Goal: Task Accomplishment & Management: Manage account settings

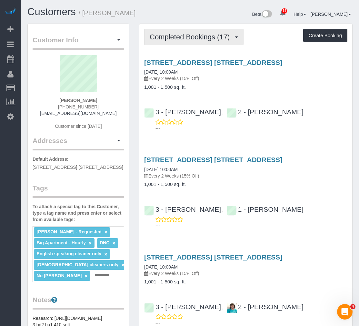
click at [192, 37] on span "Completed Bookings (17)" at bounding box center [191, 37] width 83 height 8
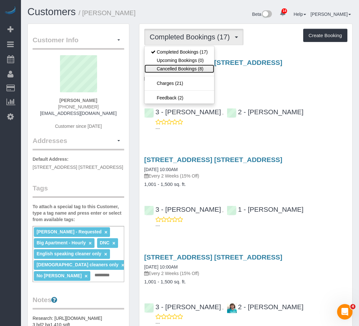
click at [193, 66] on link "Cancelled Bookings (8)" at bounding box center [180, 69] width 70 height 8
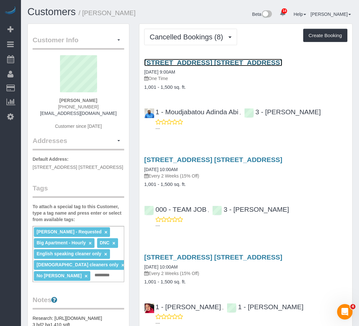
click at [195, 61] on link "24-30 Bayard Street, Apt. 8b, Brooklyn, NY 11211" at bounding box center [213, 62] width 138 height 7
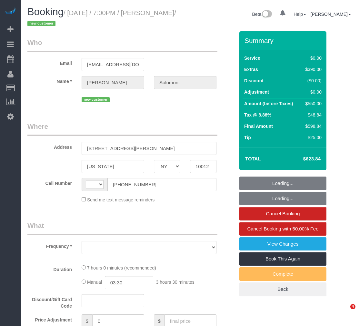
select select "NY"
select select "string:[GEOGRAPHIC_DATA]"
select select "object:754"
select select "string:stripe-pm_1S4eHK4VGloSiKo768nkC31s"
select select "1"
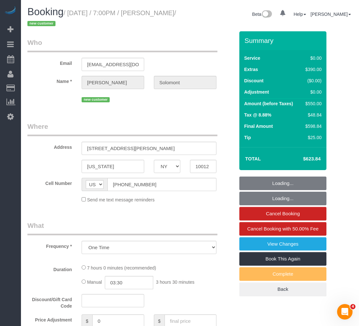
select select "spot1"
select select "number:56"
select select "number:90"
select select "number:15"
select select "number:7"
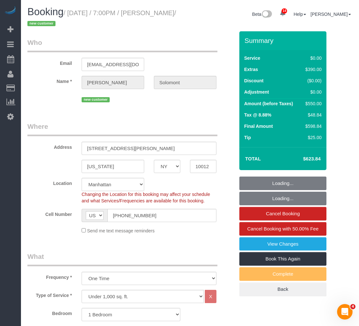
select select "object:1423"
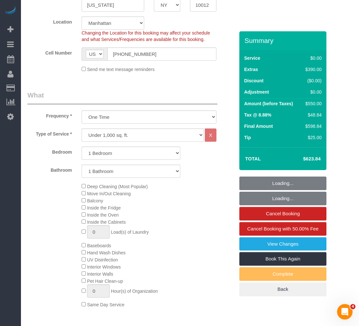
select select "1"
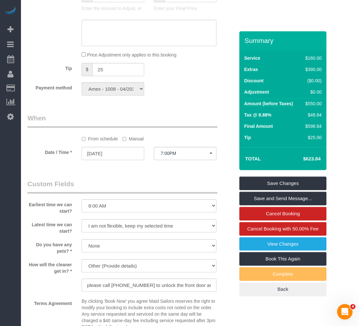
scroll to position [420, 0]
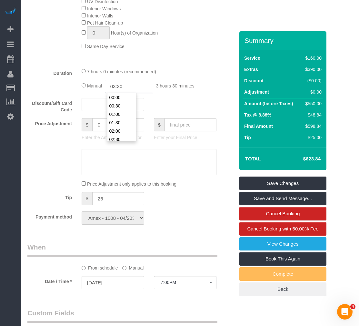
click at [116, 82] on input "03:30" at bounding box center [129, 86] width 48 height 13
type input "02:30"
click at [119, 117] on li "02:30" at bounding box center [122, 121] width 29 height 8
select select "spot46"
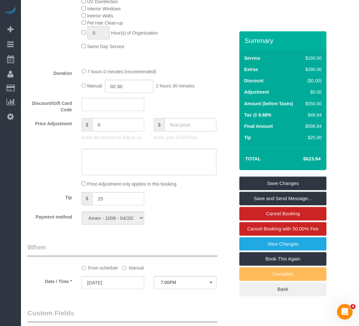
click at [183, 212] on div "Payment method Amex - 1008 - 04/2030 (Default) Add Credit Card ─────────────── …" at bounding box center [131, 217] width 217 height 13
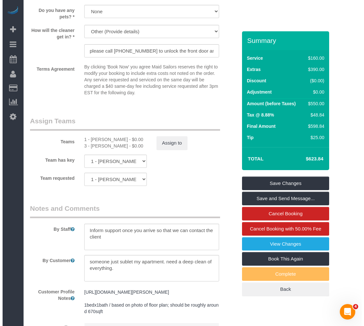
scroll to position [807, 0]
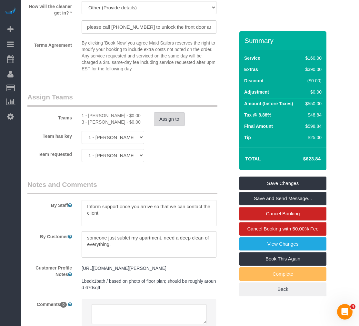
click at [165, 112] on button "Assign to" at bounding box center [169, 119] width 31 height 14
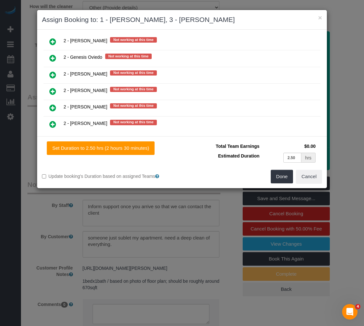
scroll to position [1145, 0]
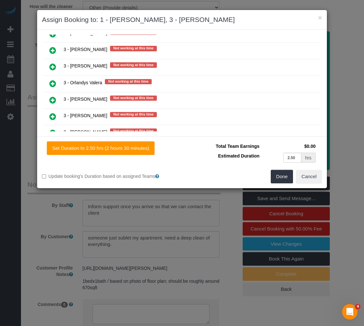
click at [51, 84] on icon at bounding box center [52, 84] width 7 height 8
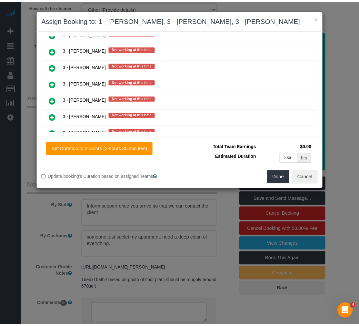
scroll to position [1162, 0]
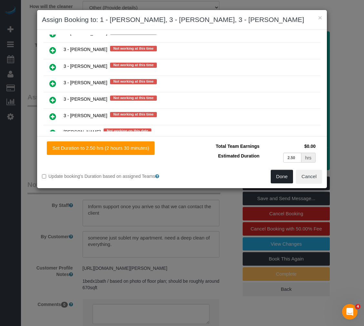
click at [280, 174] on button "Done" at bounding box center [282, 177] width 23 height 14
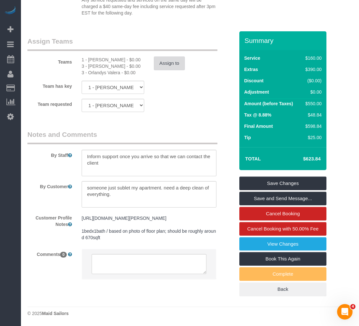
scroll to position [870, 0]
click at [117, 188] on textarea at bounding box center [149, 194] width 135 height 26
click at [105, 190] on textarea at bounding box center [149, 194] width 135 height 26
drag, startPoint x: 88, startPoint y: 186, endPoint x: 135, endPoint y: 195, distance: 48.3
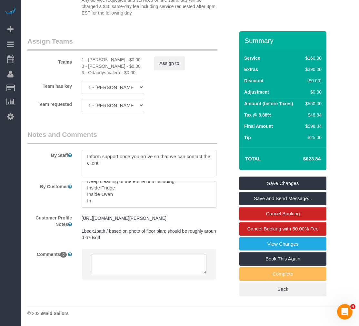
click at [135, 195] on textarea at bounding box center [149, 194] width 135 height 26
paste textarea "Dusting and wiping down of all surfaces including Windowsills, Baseboards and V…"
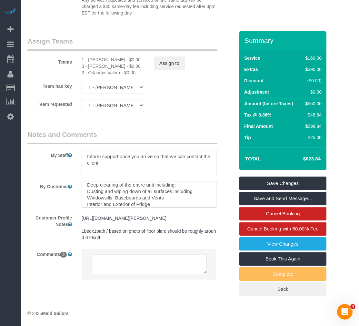
scroll to position [9, 0]
click at [136, 193] on textarea at bounding box center [149, 194] width 135 height 26
click at [137, 195] on textarea at bounding box center [149, 194] width 135 height 26
click at [163, 191] on textarea at bounding box center [149, 194] width 135 height 26
paste textarea "Interior and Exterior of Cabinets, Closets, Drawers"
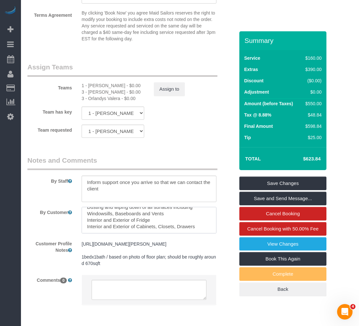
scroll to position [19, 0]
click at [197, 225] on textarea at bounding box center [149, 220] width 135 height 26
click at [177, 124] on sui-booking-teams "Teams 1 - [PERSON_NAME] - $0.00 3 - [PERSON_NAME] - $0.00 3 - Orlandys Valera -…" at bounding box center [130, 100] width 207 height 76
click at [180, 229] on textarea at bounding box center [149, 220] width 135 height 26
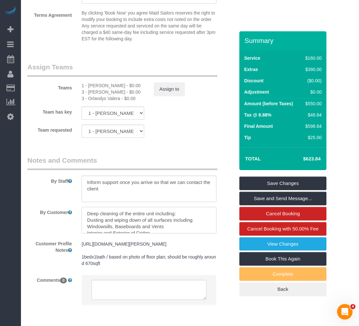
click at [180, 229] on textarea at bounding box center [149, 220] width 135 height 26
click at [175, 231] on textarea at bounding box center [149, 220] width 135 height 26
click at [85, 222] on textarea at bounding box center [149, 220] width 135 height 26
click at [85, 228] on textarea at bounding box center [149, 220] width 135 height 26
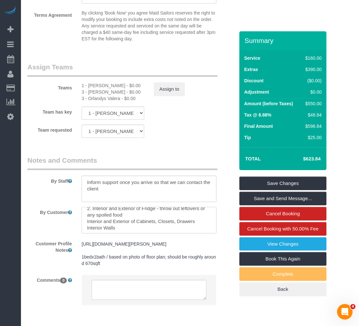
scroll to position [26, 0]
click at [86, 223] on textarea at bounding box center [149, 220] width 135 height 26
click at [85, 229] on textarea at bounding box center [149, 220] width 135 height 26
click at [124, 226] on textarea at bounding box center [149, 220] width 135 height 26
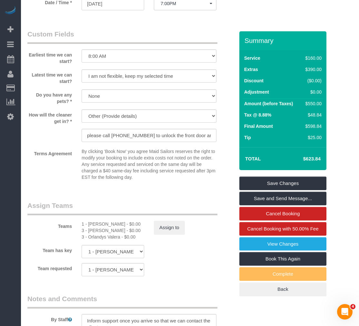
scroll to position [708, 0]
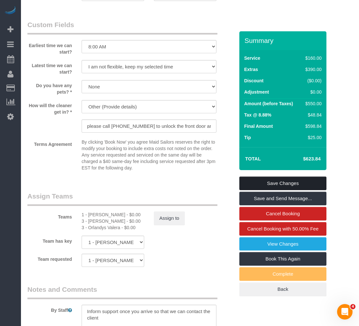
type textarea "Deep cleaning of the entire unit including: 1. Dusting and wiping down of all s…"
click at [265, 182] on link "Save Changes" at bounding box center [283, 184] width 87 height 14
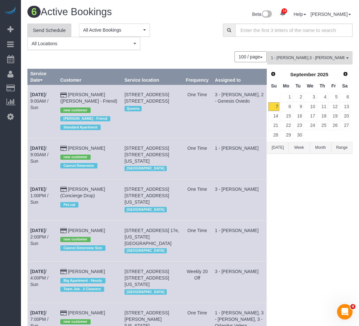
click at [36, 32] on link "Send Schedule" at bounding box center [49, 31] width 44 height 14
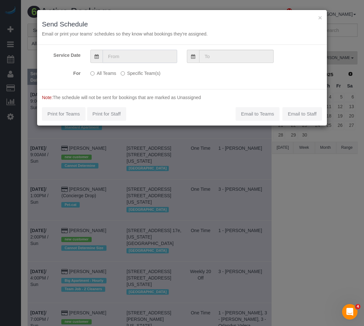
click at [127, 56] on input "text" at bounding box center [140, 56] width 75 height 13
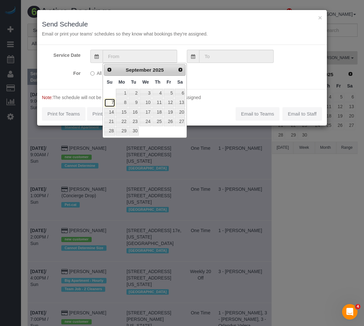
click at [113, 100] on link "7" at bounding box center [109, 102] width 11 height 9
type input "[DATE]"
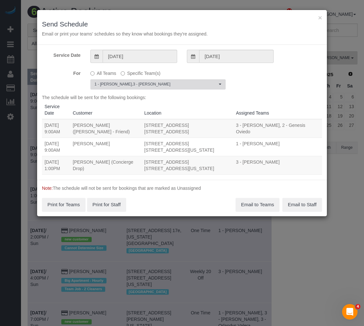
click at [122, 88] on button "1 - [PERSON_NAME] , 3 - [PERSON_NAME] Team(s)" at bounding box center [157, 84] width 135 height 10
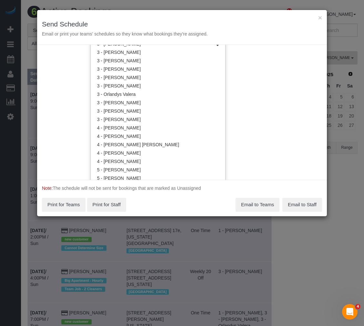
scroll to position [574, 0]
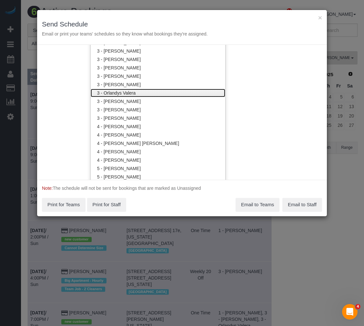
click at [144, 96] on link "3 - Orlandys Valera" at bounding box center [158, 93] width 135 height 8
click at [149, 202] on div "Note: The schedule will not be sent for bookings that are marked as Unassigned …" at bounding box center [182, 198] width 290 height 36
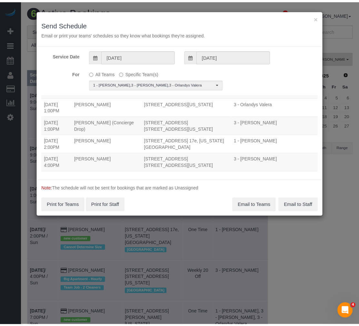
scroll to position [90, 0]
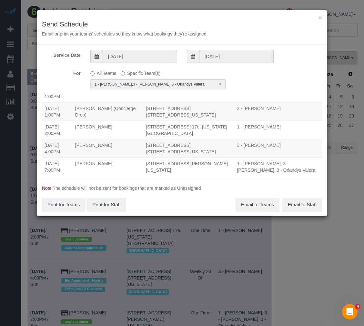
drag, startPoint x: 45, startPoint y: 154, endPoint x: 182, endPoint y: 162, distance: 137.8
click at [182, 162] on tr "[DATE] 7:00PM [PERSON_NAME] [STREET_ADDRESS][PERSON_NAME][US_STATE] 1 - [PERSON…" at bounding box center [182, 167] width 280 height 18
copy tr "[DATE] 7:00PM [PERSON_NAME] [STREET_ADDRESS][PERSON_NAME][US_STATE]"
click at [321, 17] on button "×" at bounding box center [320, 17] width 4 height 7
